Goal: Task Accomplishment & Management: Complete application form

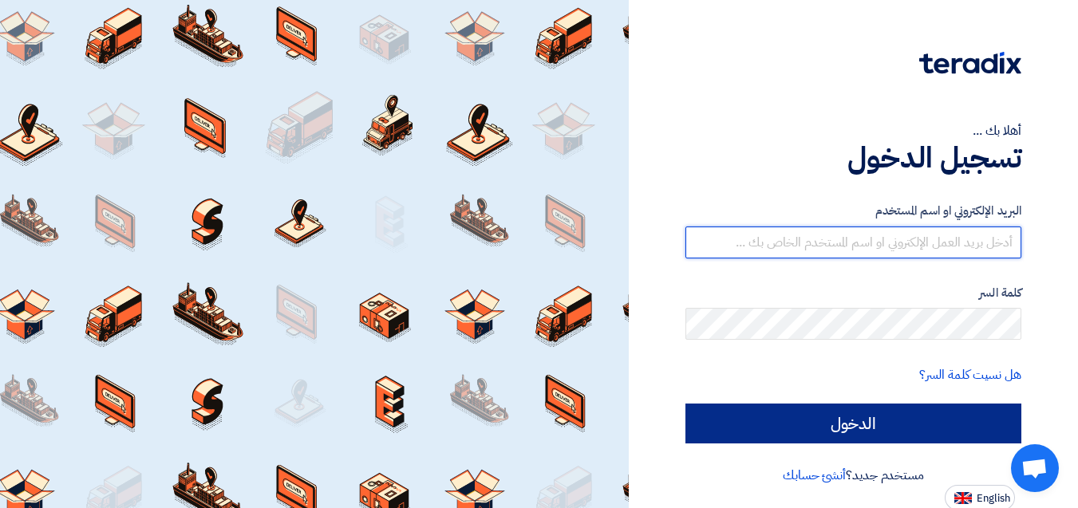
type input "[EMAIL_ADDRESS][DOMAIN_NAME]"
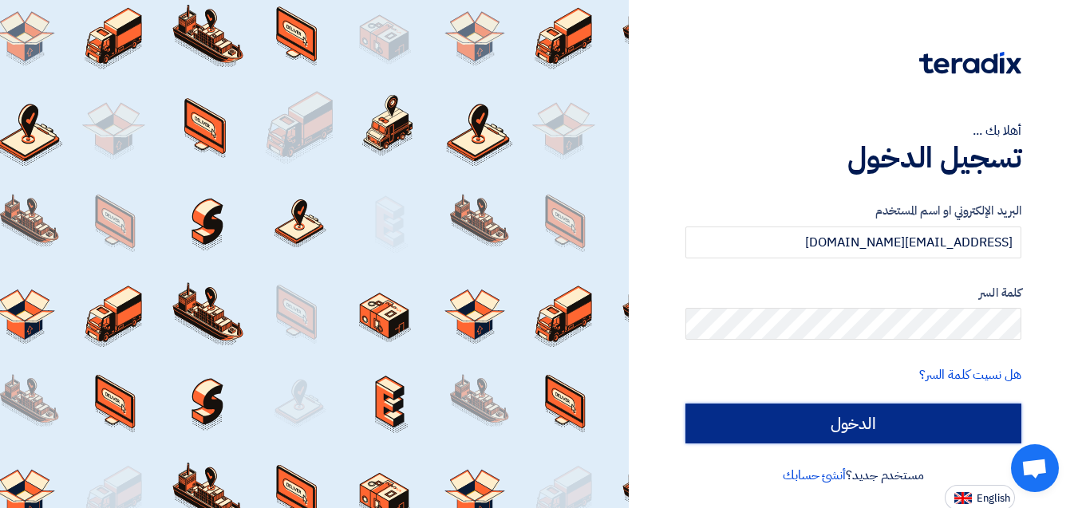
click at [885, 429] on input "الدخول" at bounding box center [853, 424] width 336 height 40
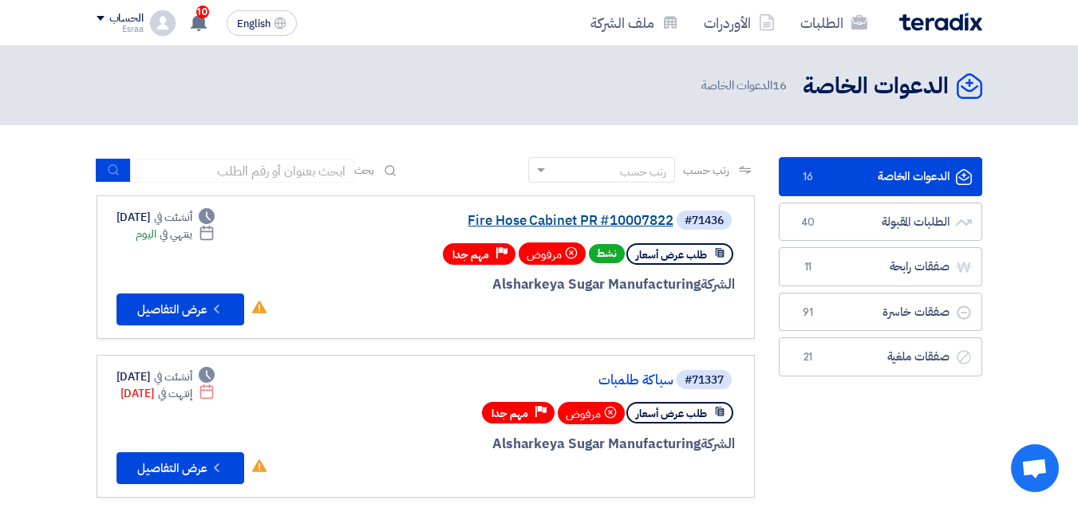
click at [575, 215] on link "Fire Hose Cabinet PR #10007822" at bounding box center [513, 221] width 319 height 14
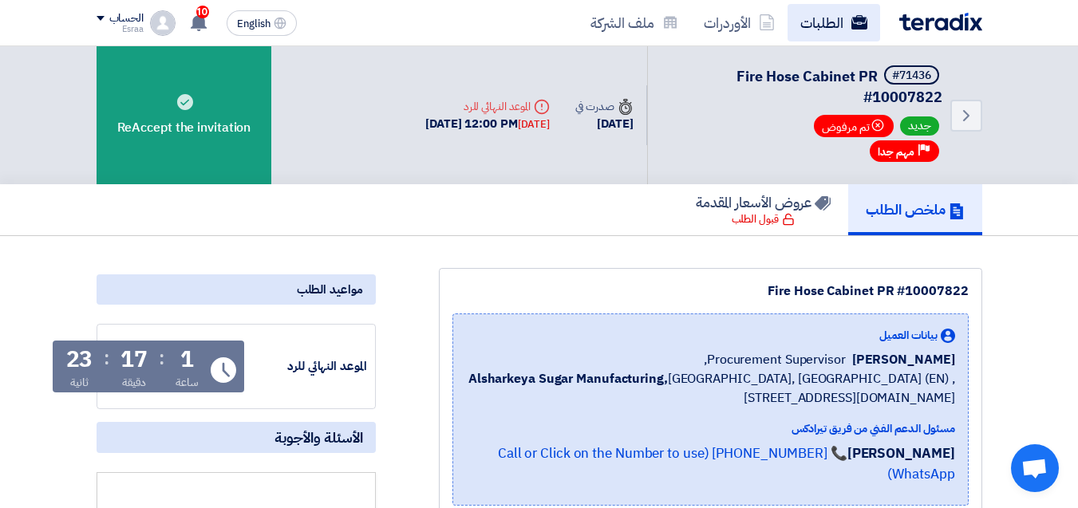
click at [858, 32] on link "الطلبات" at bounding box center [834, 23] width 93 height 38
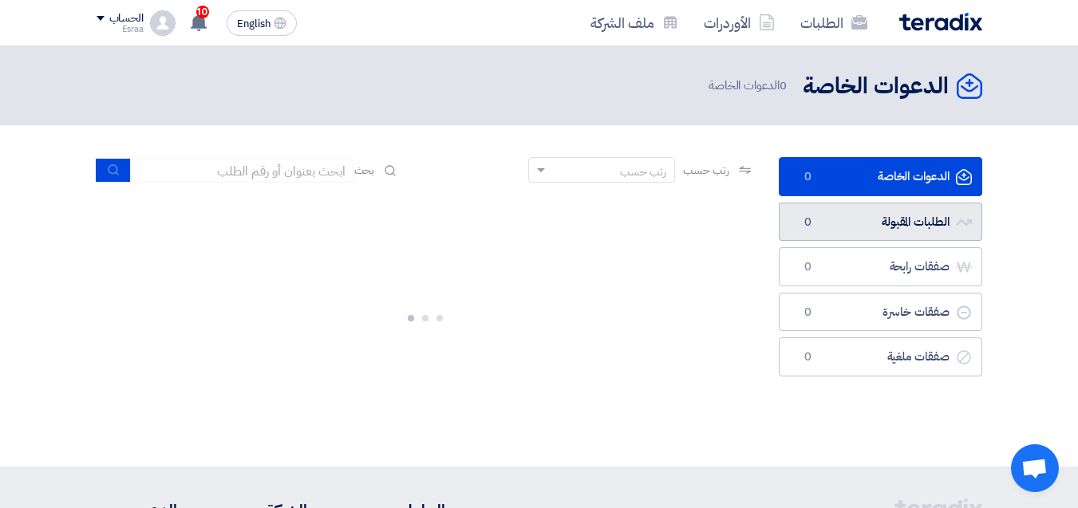
click at [865, 223] on link "الطلبات المقبولة الطلبات المقبولة 0" at bounding box center [880, 222] width 203 height 39
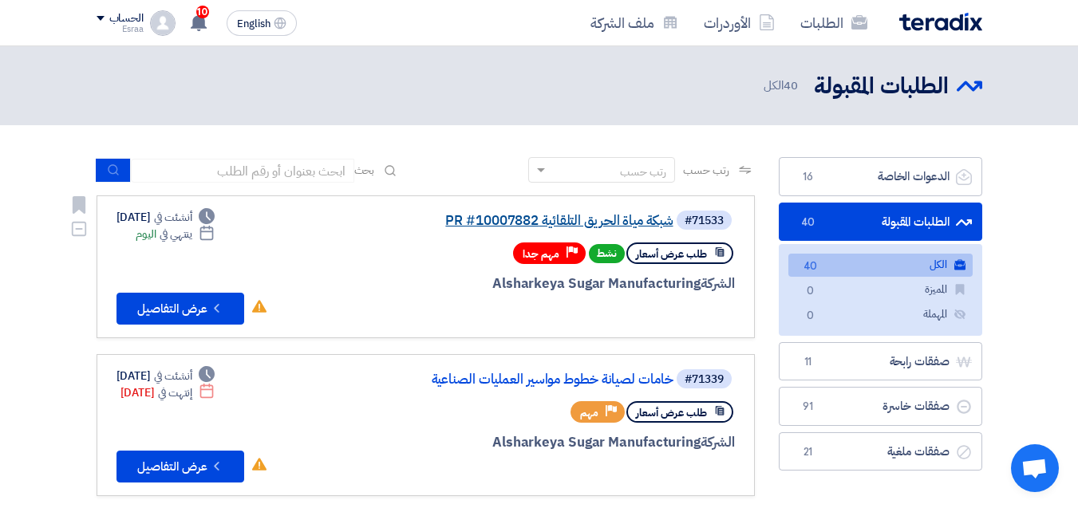
click at [519, 225] on link "شبكة مياة الحريق التلقائية PR #10007882" at bounding box center [513, 221] width 319 height 14
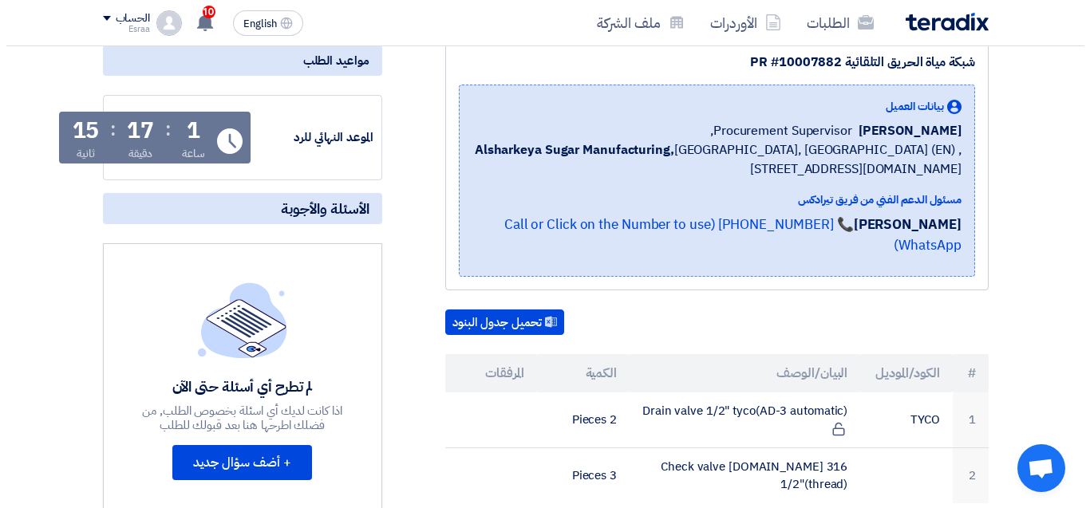
scroll to position [80, 0]
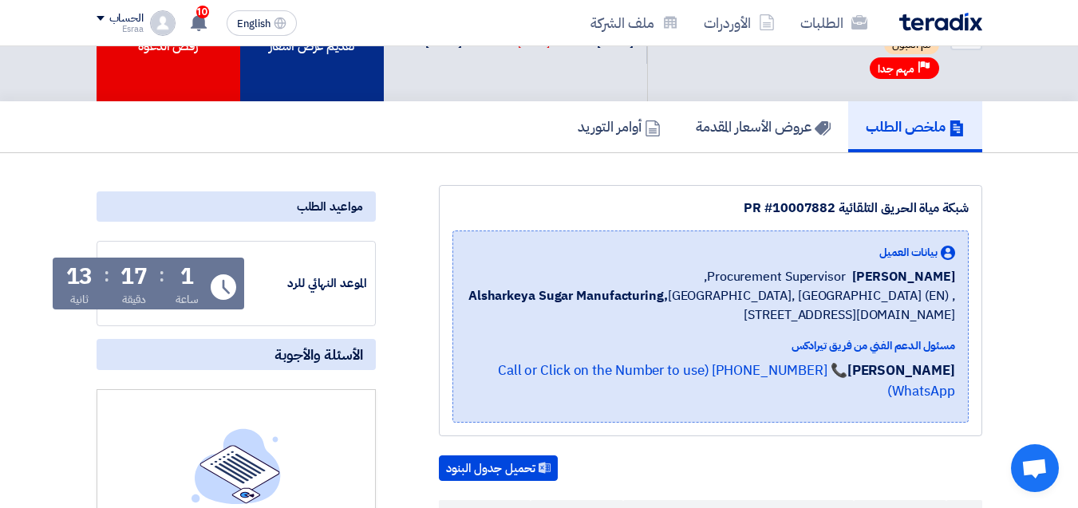
click at [299, 66] on div "تقديم عرض أسعار" at bounding box center [312, 33] width 144 height 135
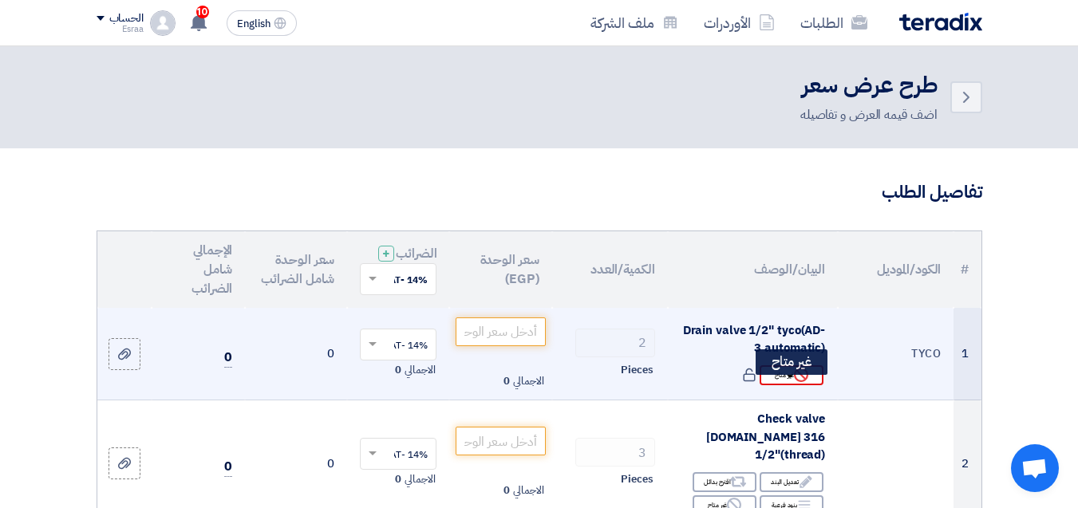
click at [804, 382] on icon "Reject" at bounding box center [801, 375] width 14 height 14
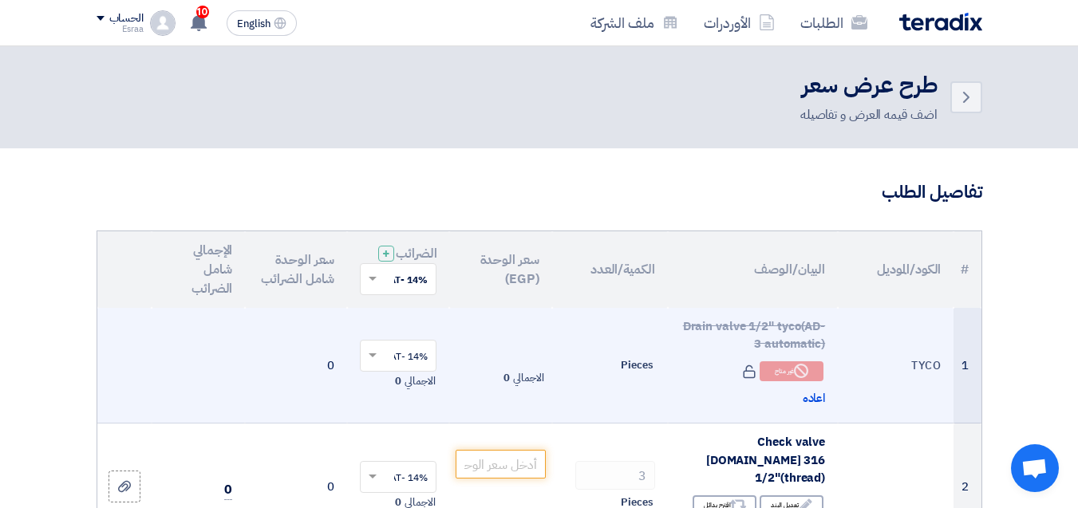
scroll to position [80, 0]
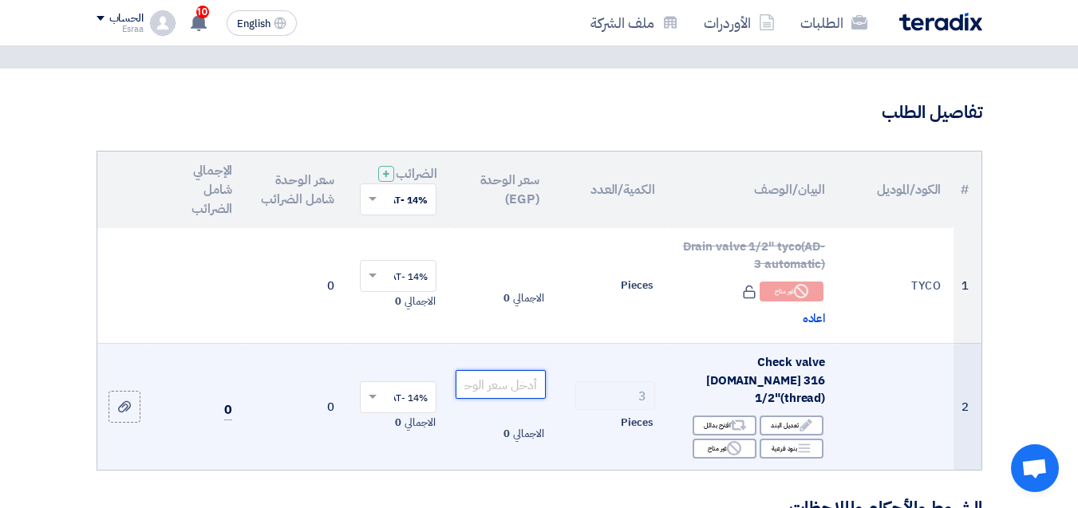
click at [517, 385] on input "number" at bounding box center [500, 384] width 89 height 29
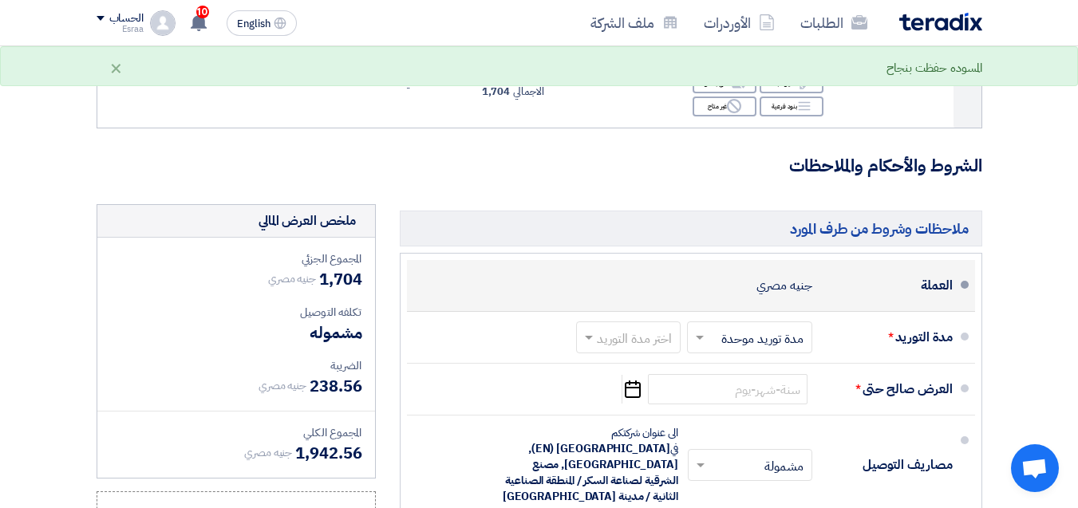
scroll to position [399, 0]
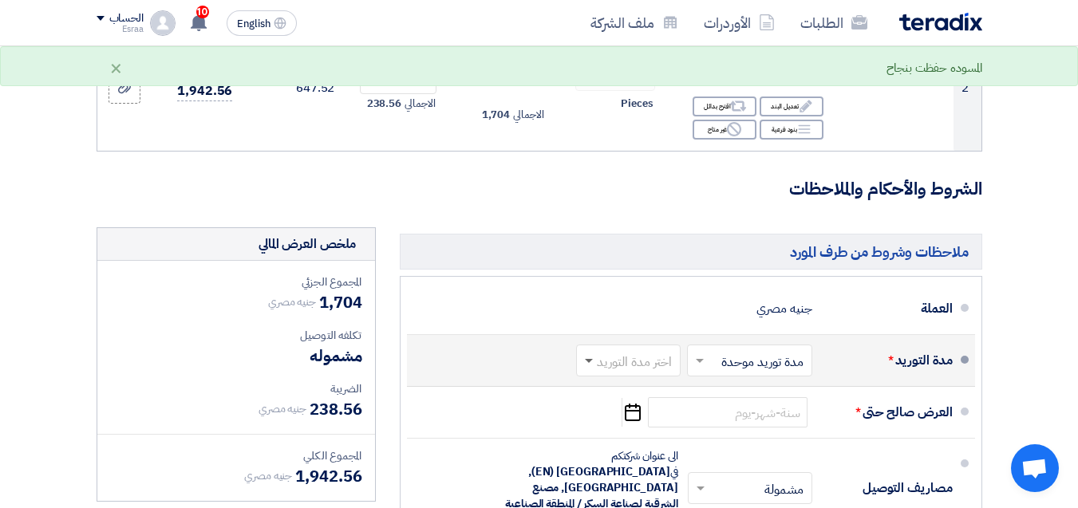
type input "568"
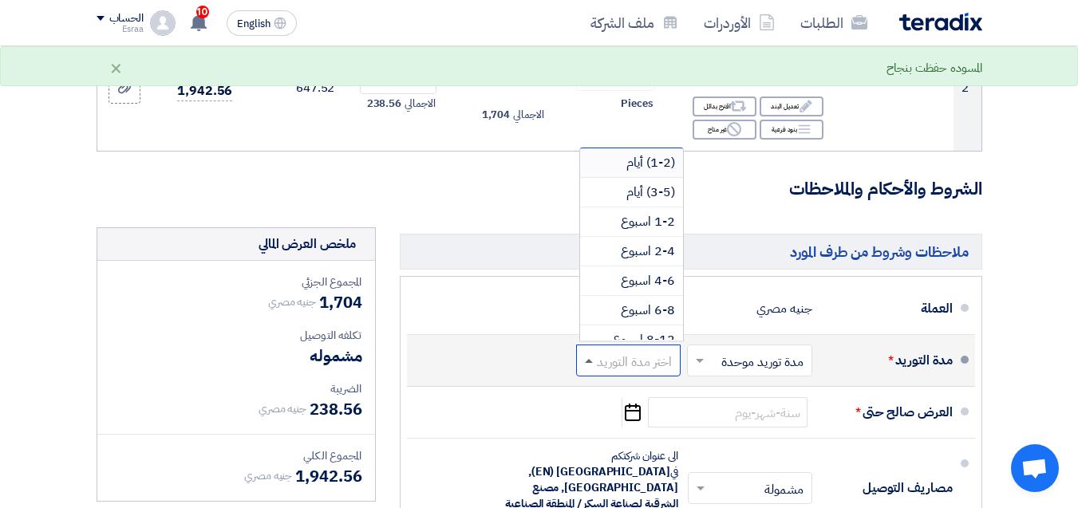
click at [590, 359] on span at bounding box center [589, 361] width 8 height 4
click at [650, 212] on span "1-2 اسبوع" at bounding box center [648, 221] width 54 height 19
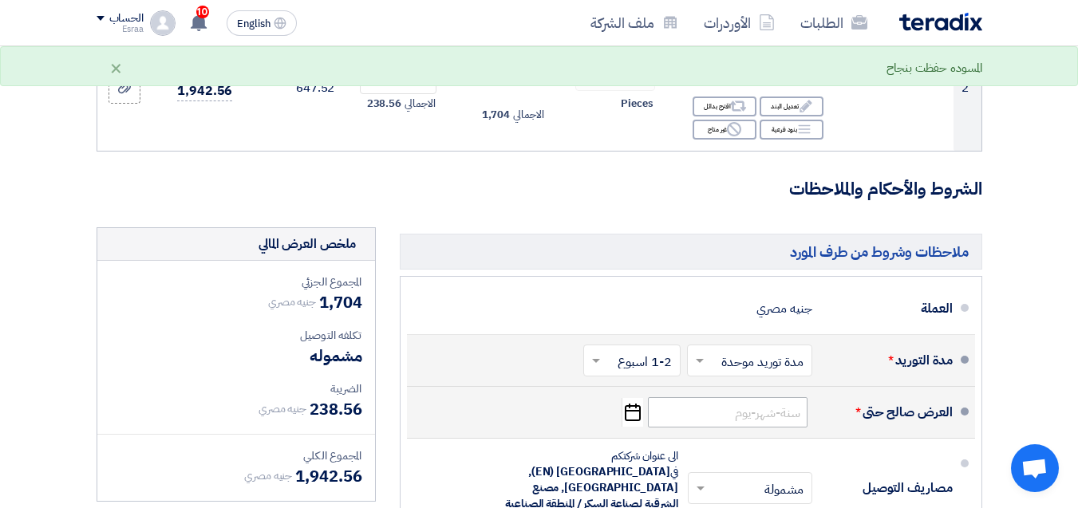
click at [728, 393] on div "العرض صالح حتى * Pick a date" at bounding box center [686, 412] width 533 height 38
click at [727, 402] on input at bounding box center [728, 412] width 160 height 30
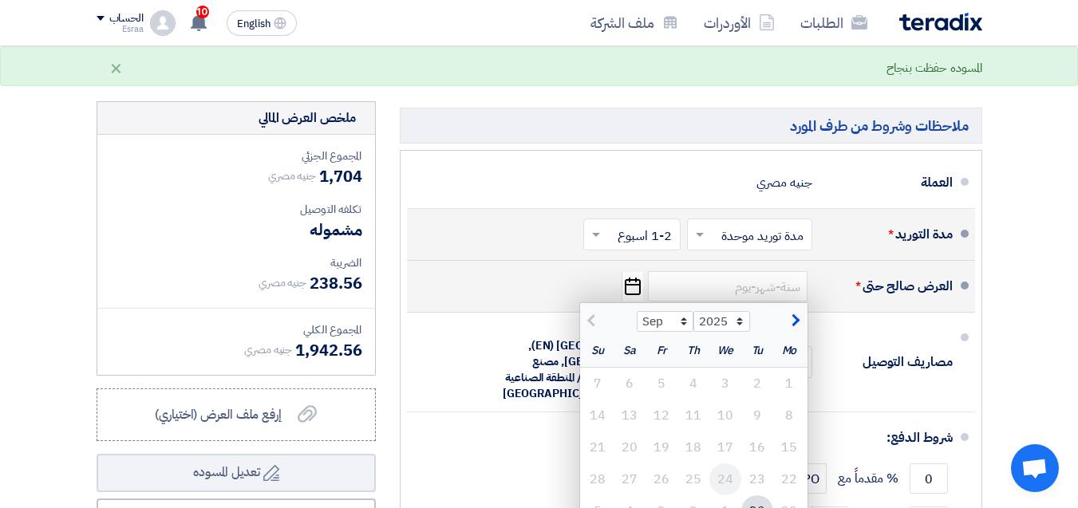
scroll to position [559, 0]
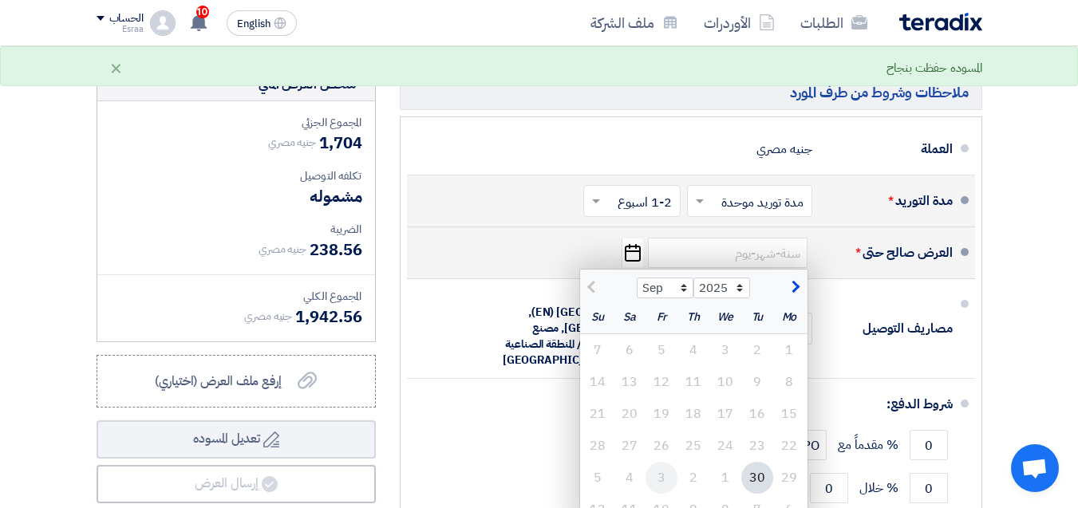
click at [655, 476] on div "3" at bounding box center [662, 478] width 32 height 32
type input "[DATE]"
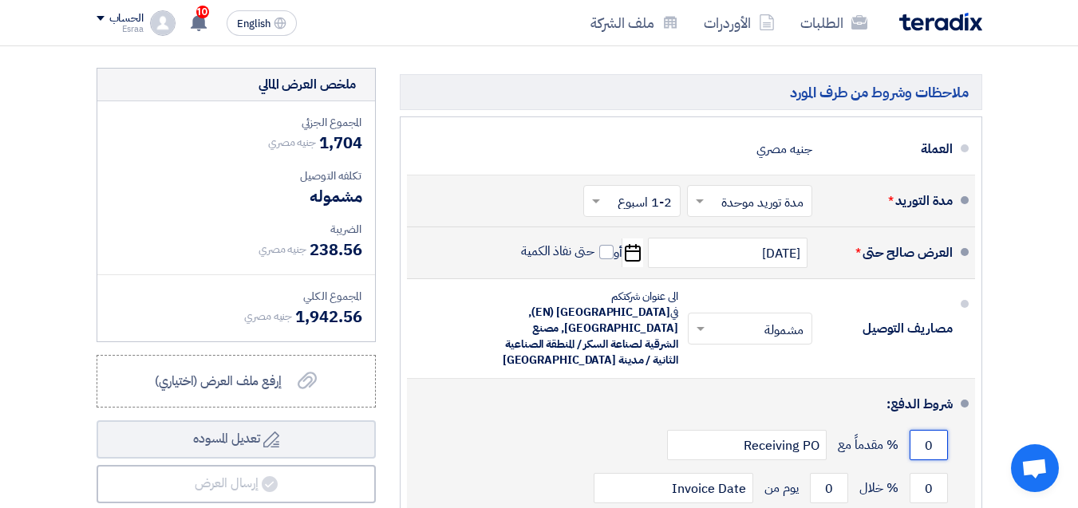
drag, startPoint x: 935, startPoint y: 429, endPoint x: 923, endPoint y: 426, distance: 12.2
click at [923, 430] on input "0" at bounding box center [929, 445] width 38 height 30
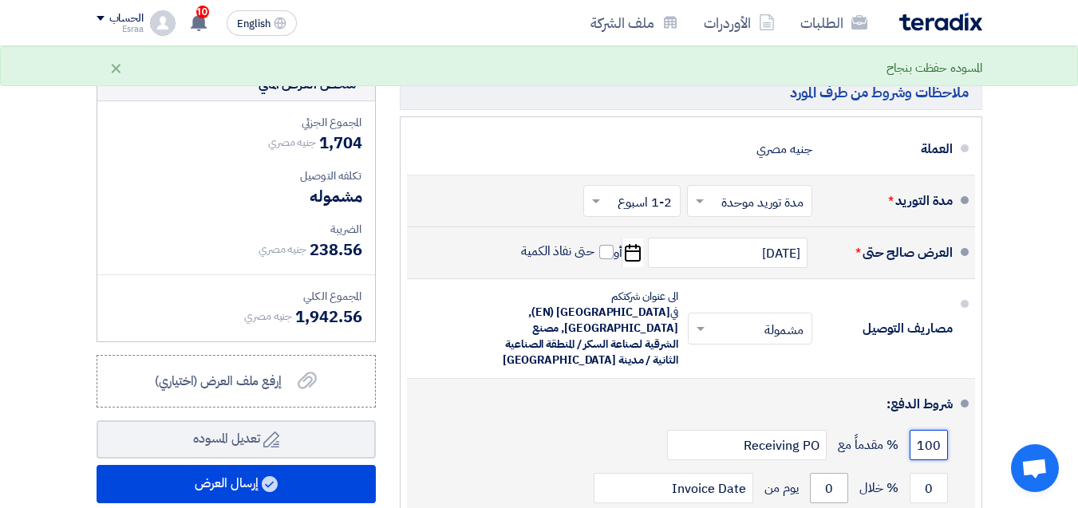
type input "100"
drag, startPoint x: 836, startPoint y: 467, endPoint x: 808, endPoint y: 467, distance: 27.9
click at [808, 467] on div "0 % خلال 0 يوم من Invoice Date" at bounding box center [686, 488] width 533 height 43
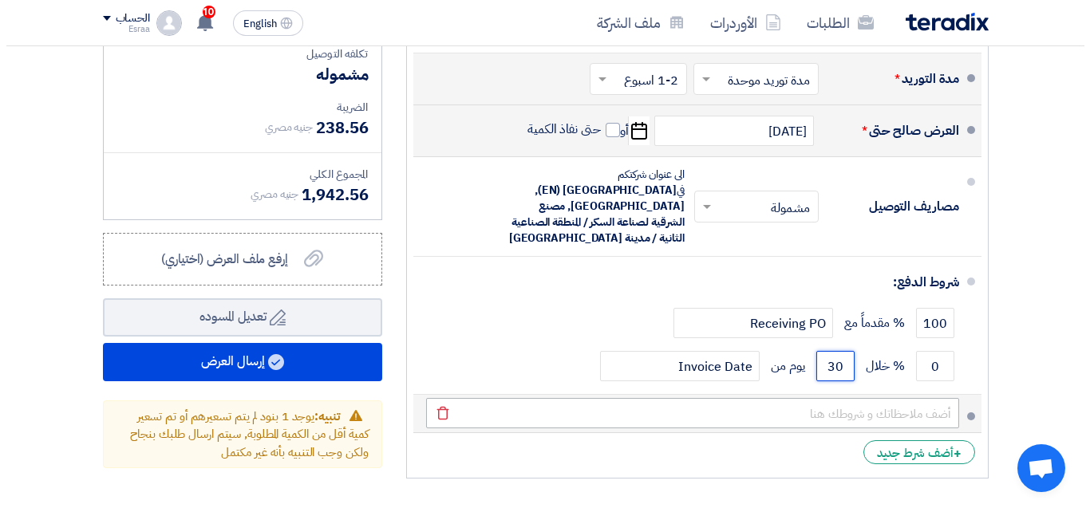
scroll to position [718, 0]
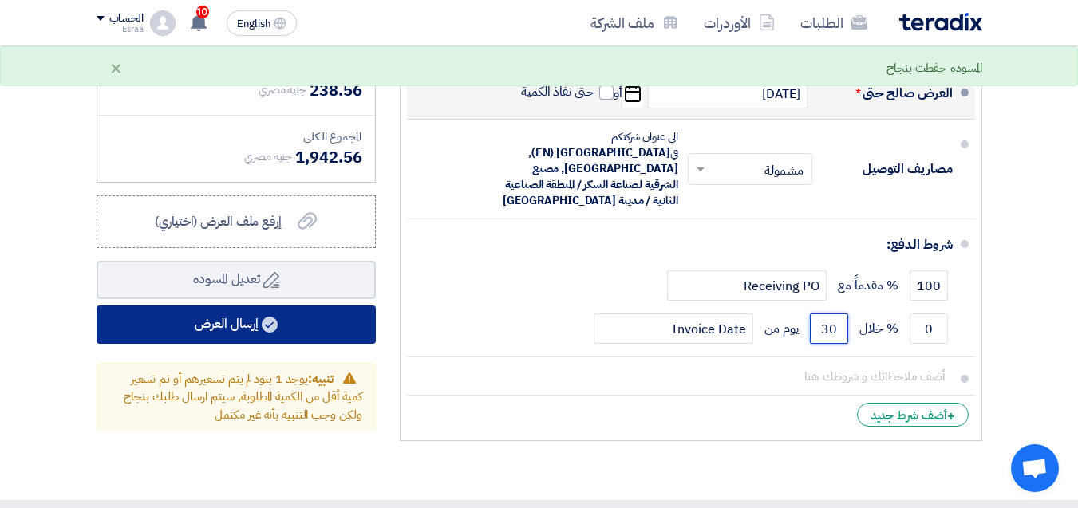
type input "30"
click at [322, 320] on button "إرسال العرض" at bounding box center [236, 325] width 279 height 38
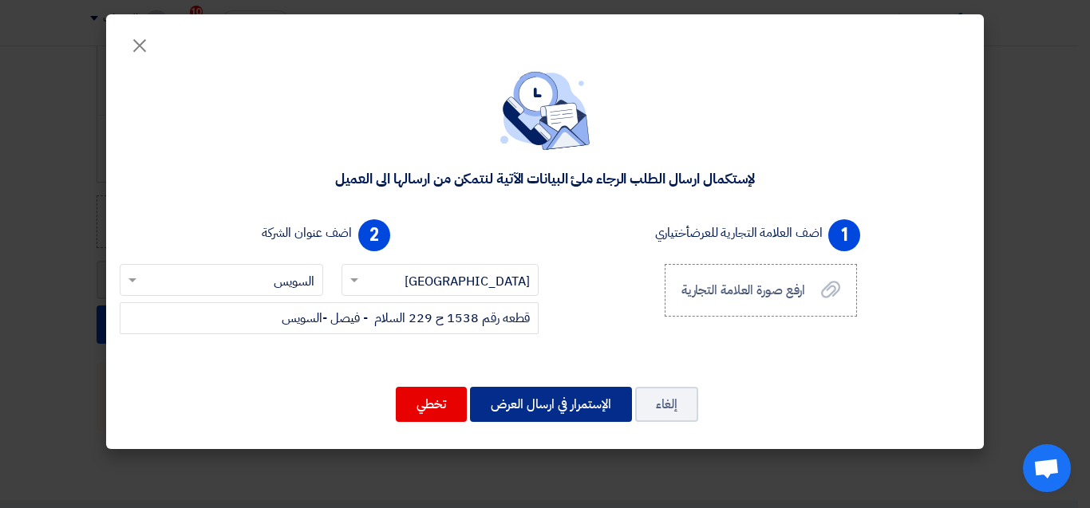
click at [560, 400] on button "الإستمرار في ارسال العرض" at bounding box center [551, 404] width 162 height 35
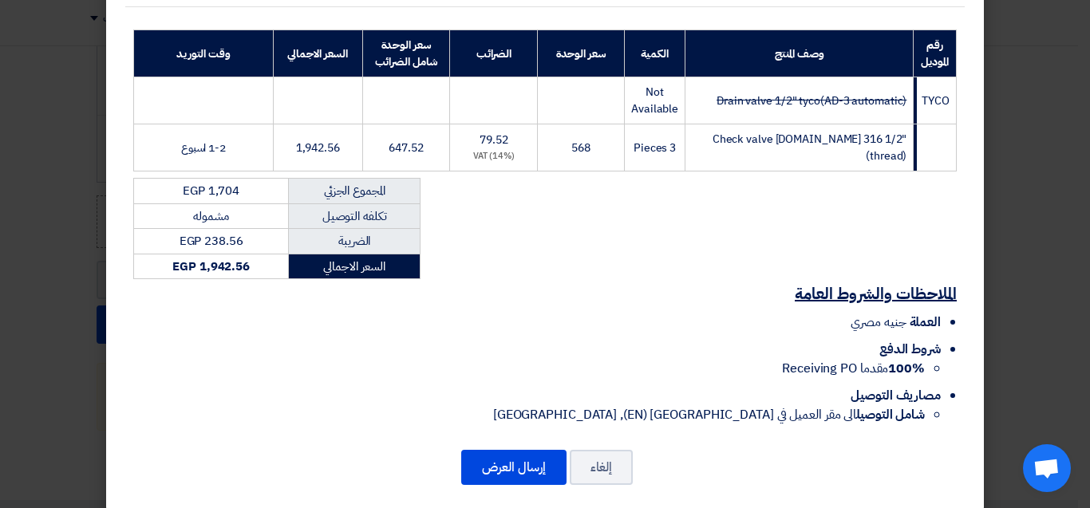
scroll to position [256, 0]
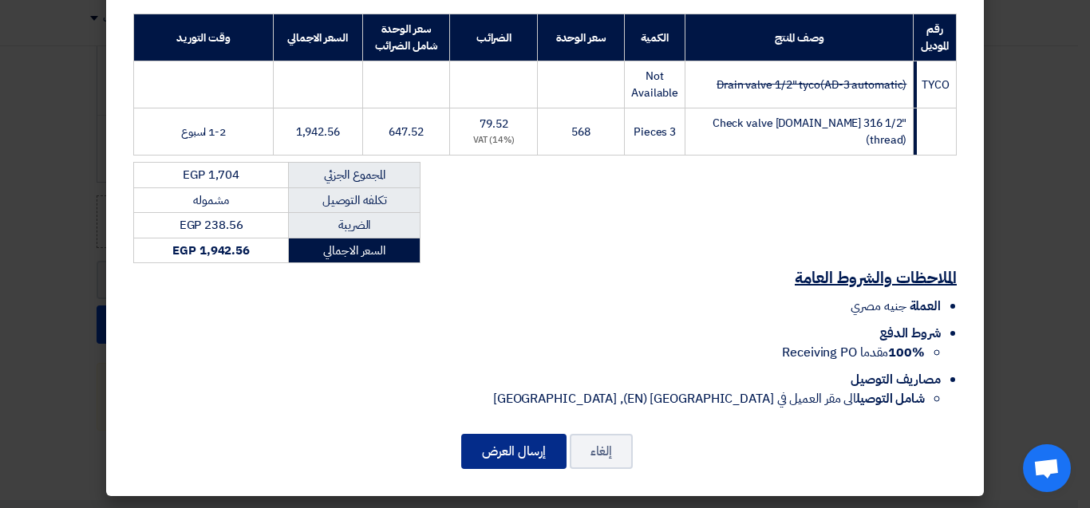
click at [539, 447] on button "إرسال العرض" at bounding box center [513, 451] width 105 height 35
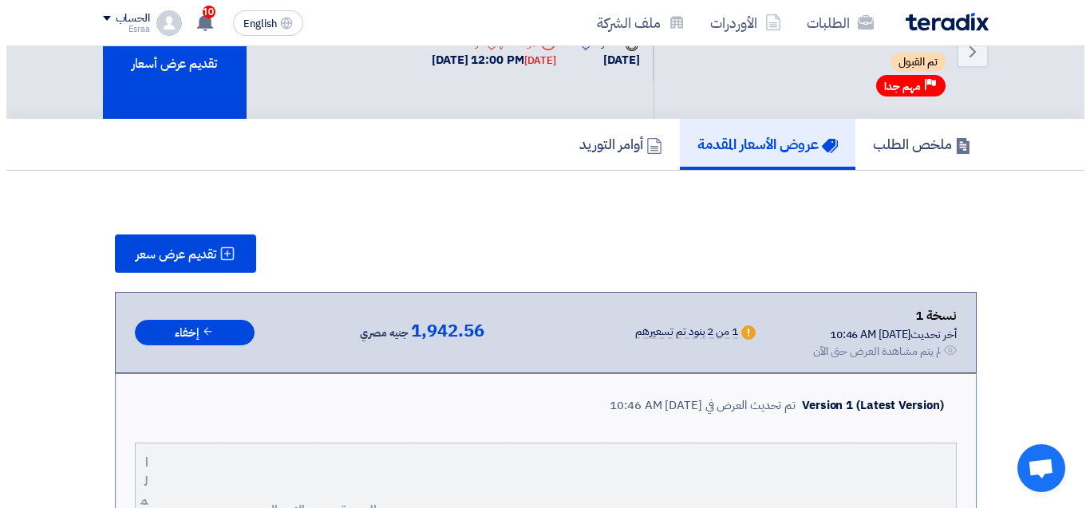
scroll to position [45, 0]
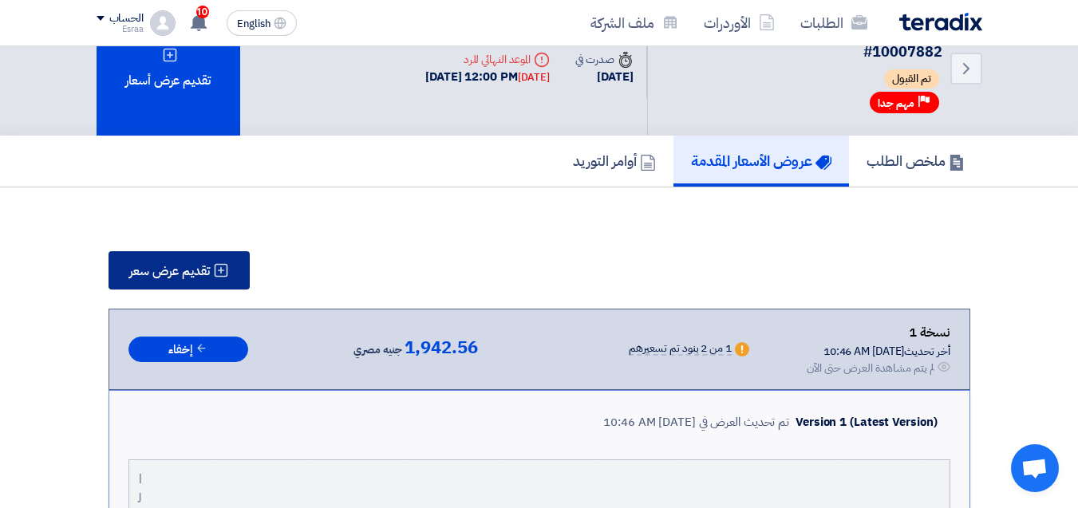
click at [188, 278] on span "تقديم عرض سعر" at bounding box center [169, 271] width 81 height 13
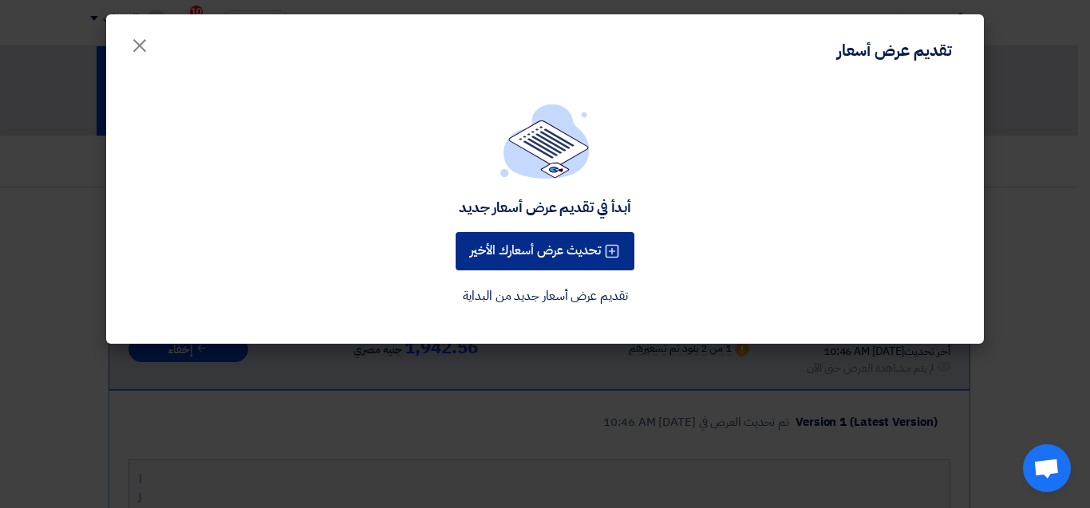
click at [535, 263] on button "تحديث عرض أسعارك الأخير" at bounding box center [545, 251] width 179 height 38
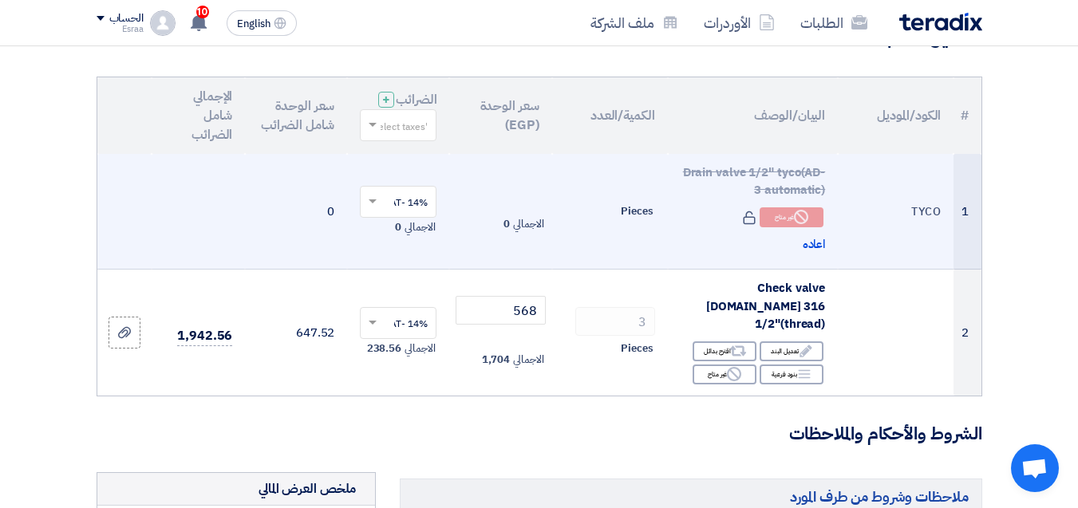
scroll to position [160, 0]
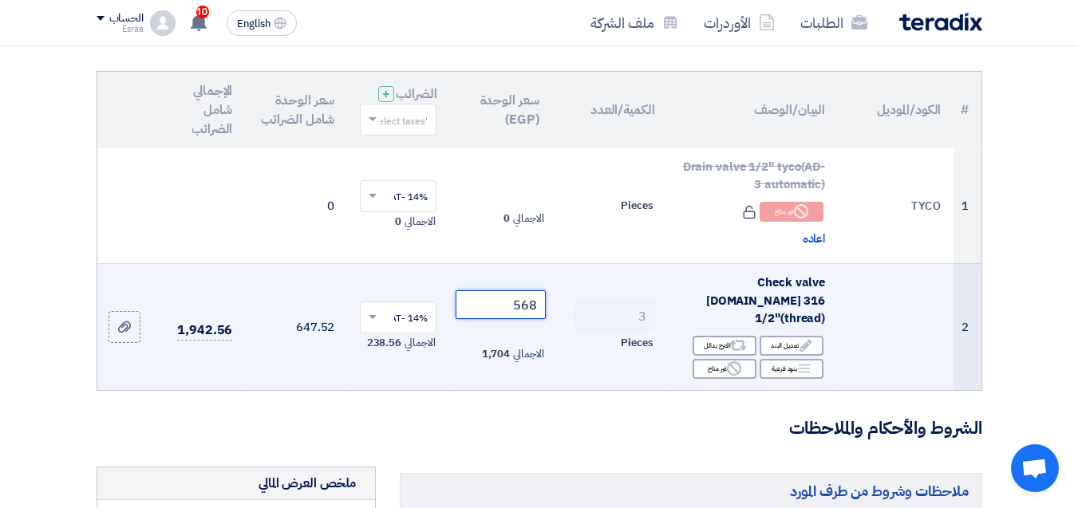
click at [531, 313] on input "568" at bounding box center [500, 304] width 89 height 29
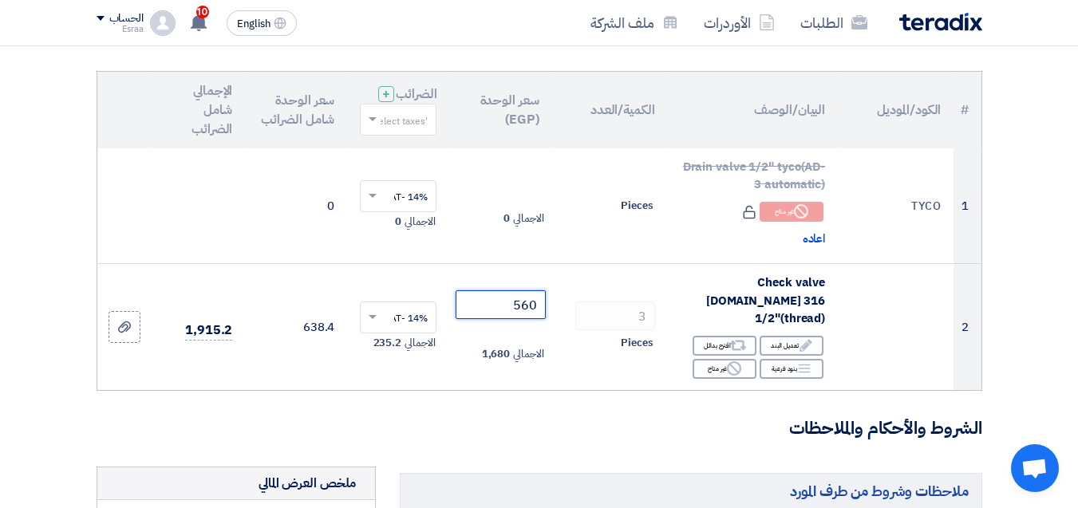
type input "560"
click at [630, 431] on h3 "الشروط والأحكام والملاحظات" at bounding box center [540, 429] width 886 height 25
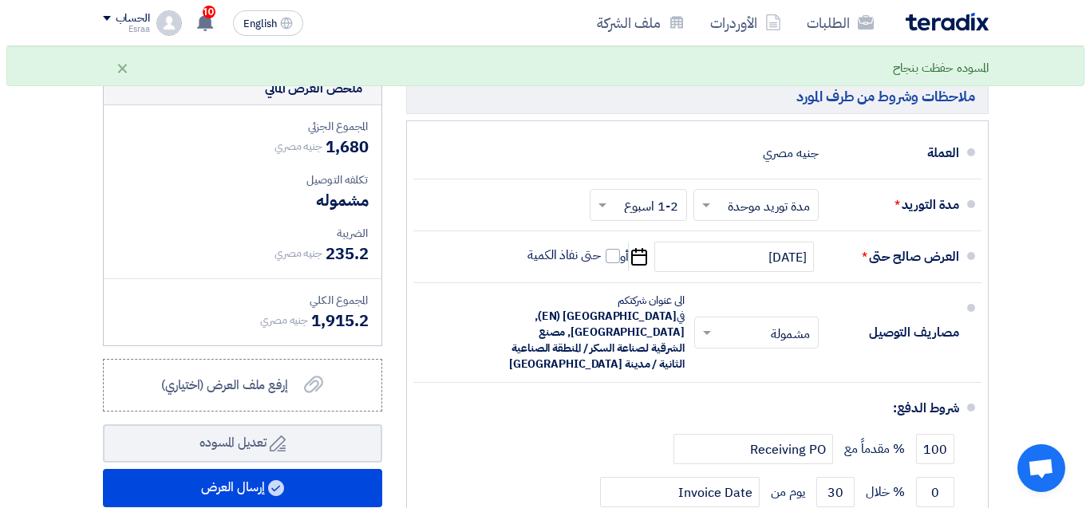
scroll to position [638, 0]
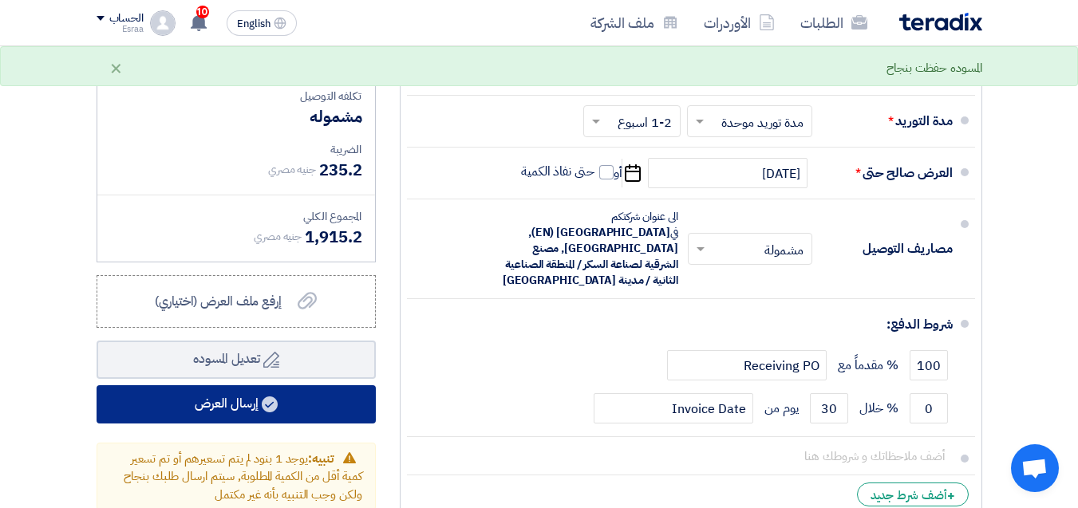
click at [298, 399] on button "إرسال العرض" at bounding box center [236, 404] width 279 height 38
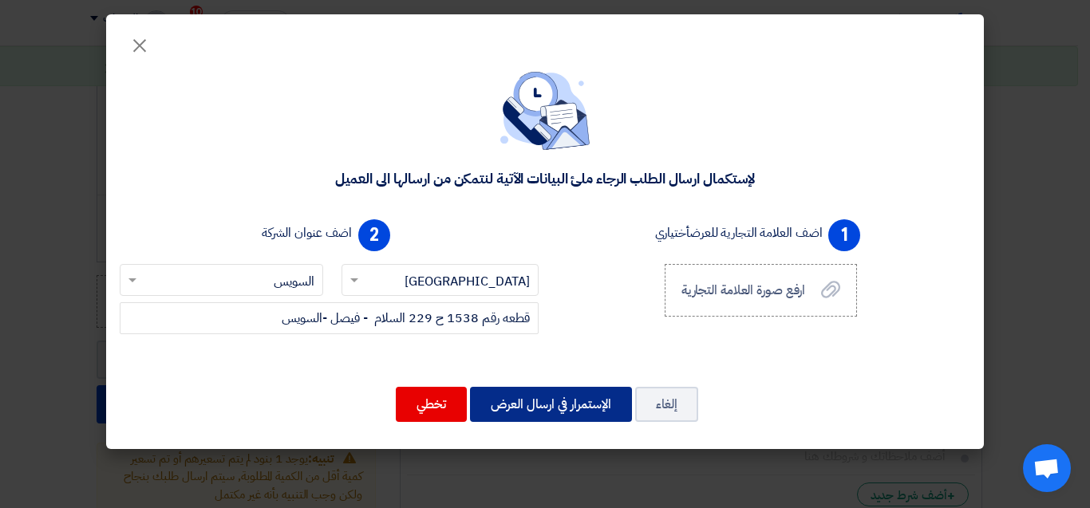
click at [526, 407] on button "الإستمرار في ارسال العرض" at bounding box center [551, 404] width 162 height 35
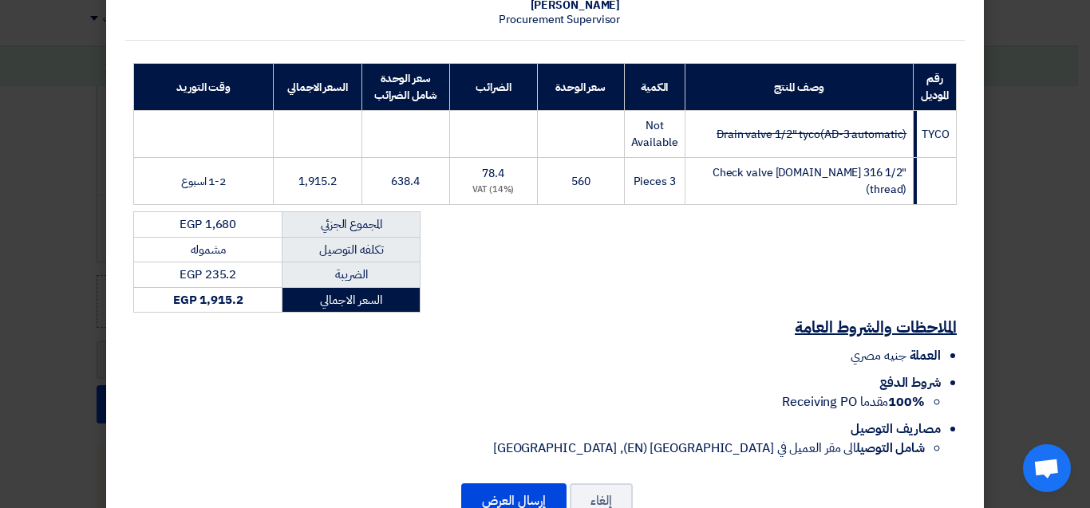
scroll to position [256, 0]
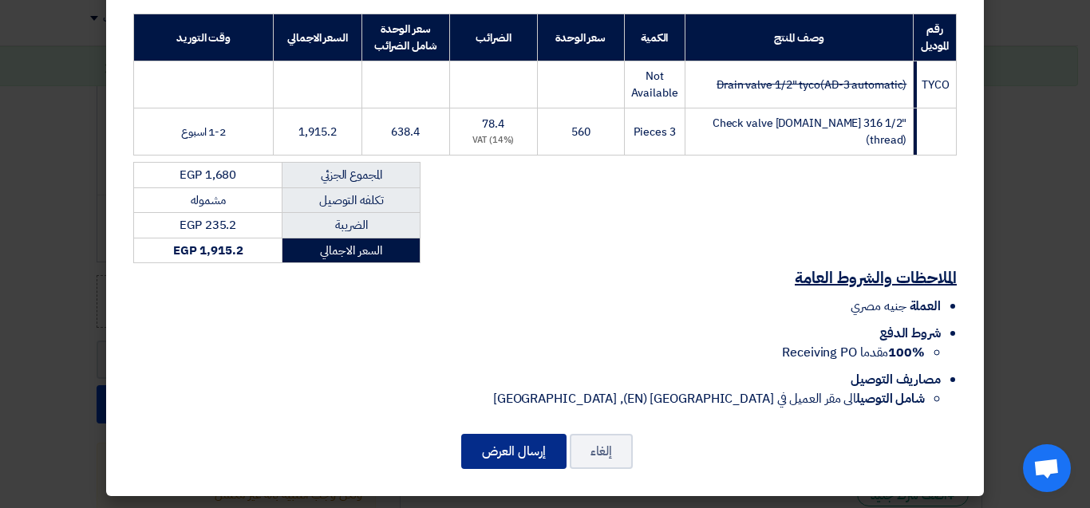
click at [516, 439] on button "إرسال العرض" at bounding box center [513, 451] width 105 height 35
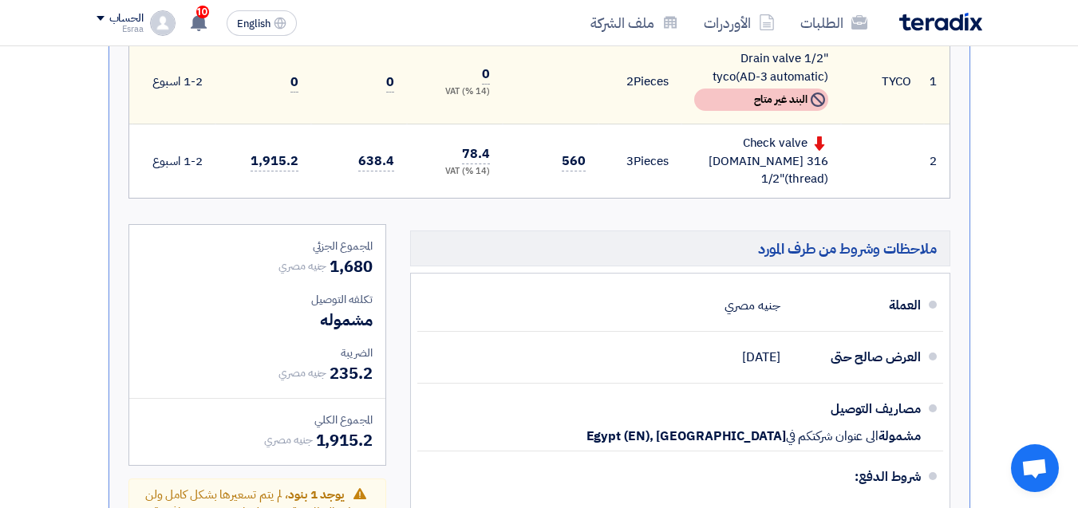
scroll to position [1037, 0]
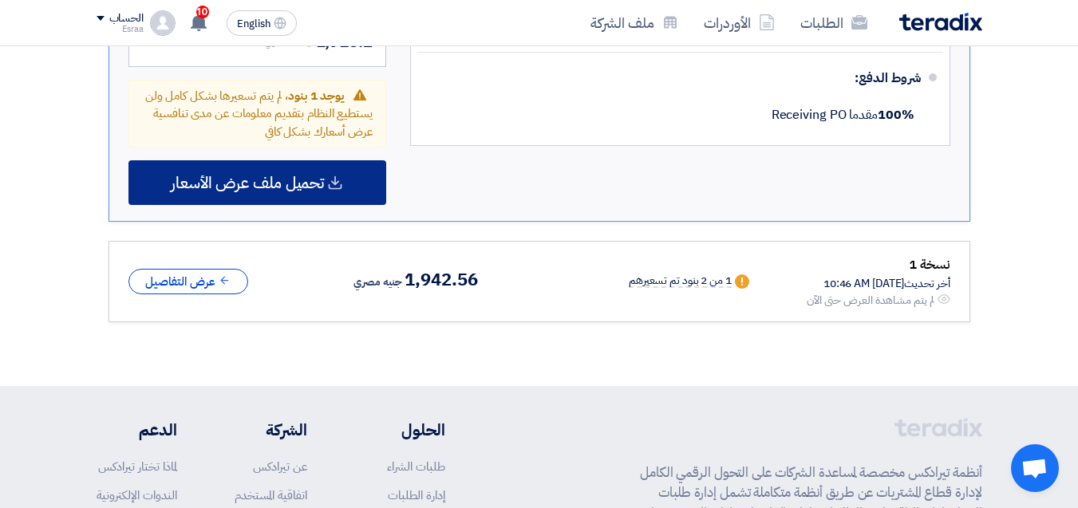
click at [263, 176] on span "تحميل ملف عرض الأسعار" at bounding box center [247, 183] width 153 height 14
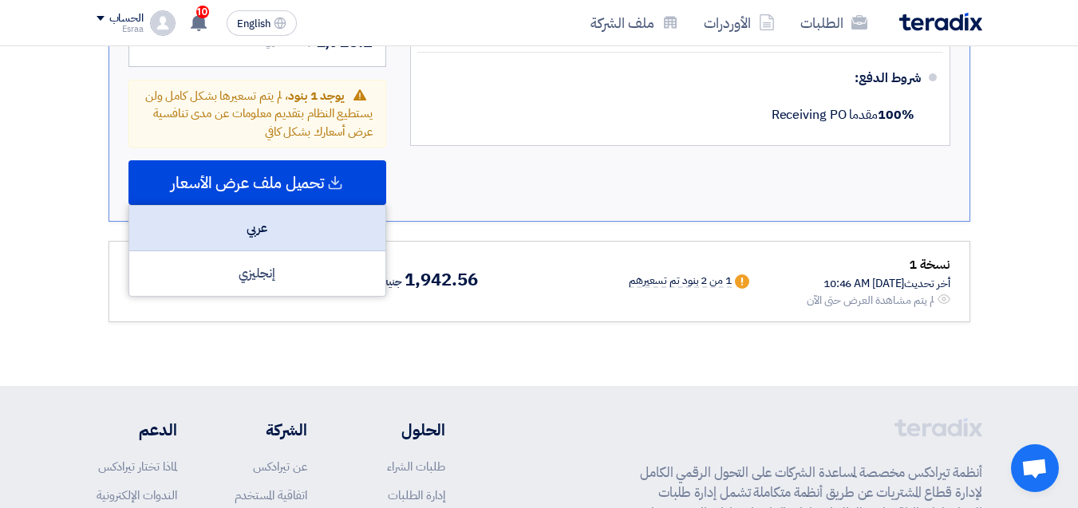
click at [277, 209] on div "عربي" at bounding box center [257, 228] width 256 height 45
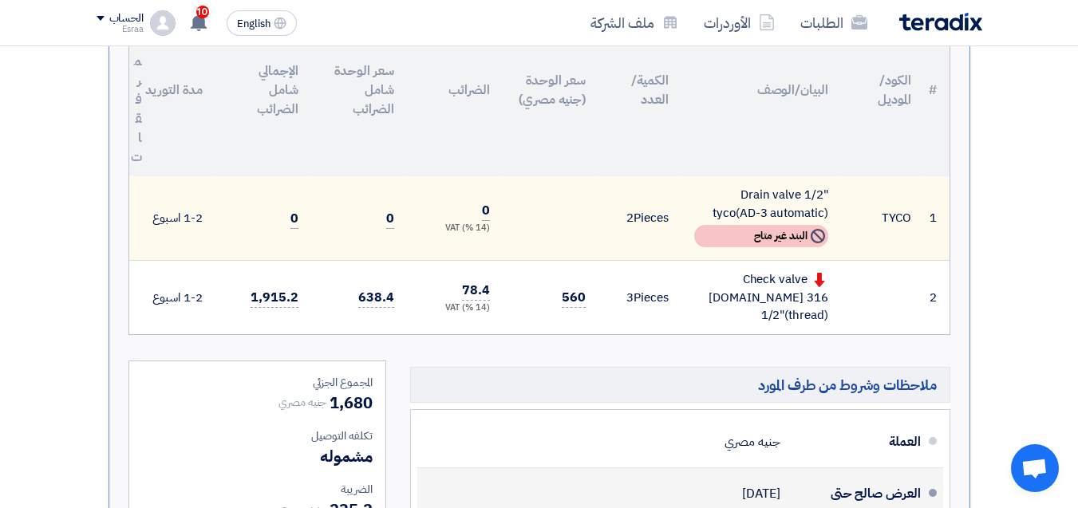
scroll to position [319, 0]
